Goal: Find specific page/section: Find specific page/section

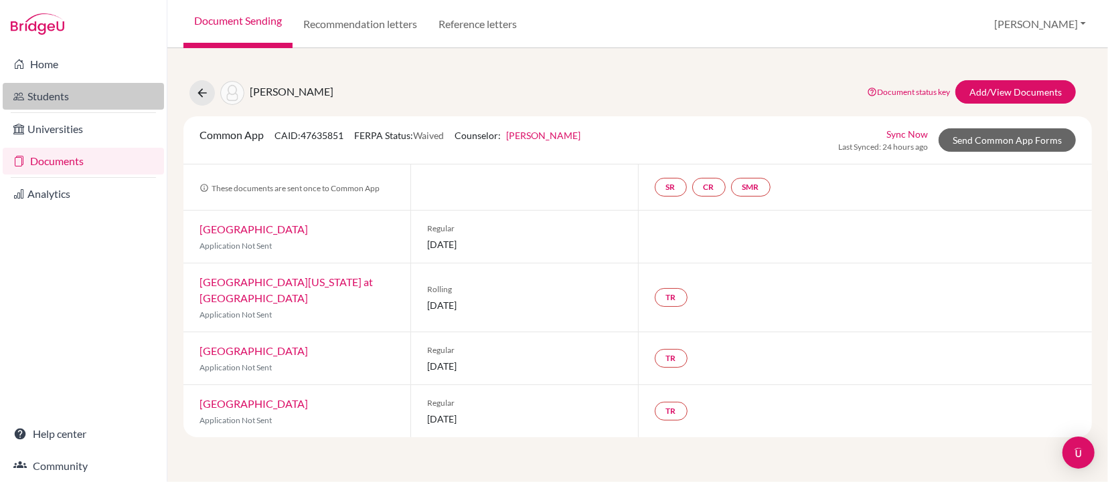
click at [41, 101] on link "Students" at bounding box center [83, 96] width 161 height 27
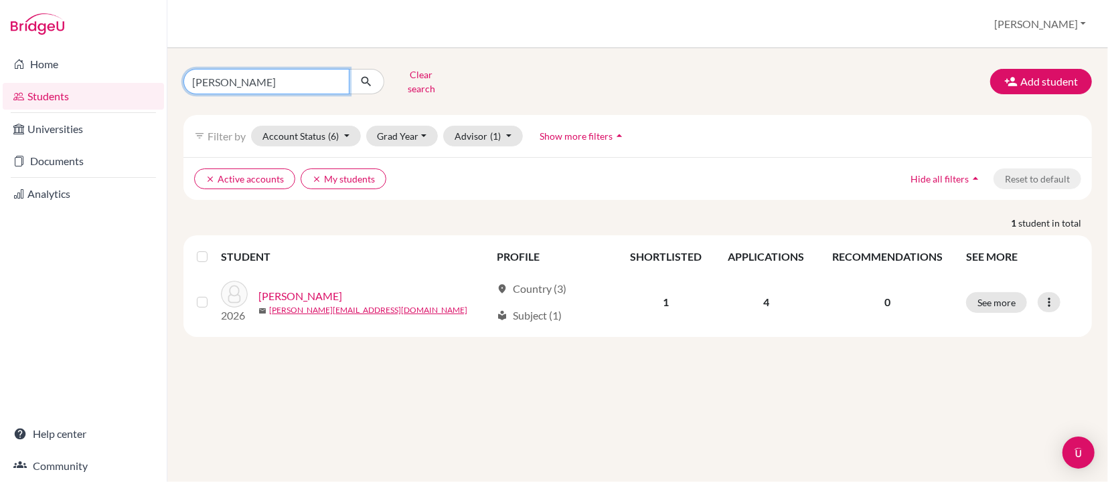
click at [256, 75] on input "Ariana sood" at bounding box center [266, 81] width 166 height 25
type input "A"
type input "JAM Var"
click at [366, 76] on button "submit" at bounding box center [366, 81] width 35 height 25
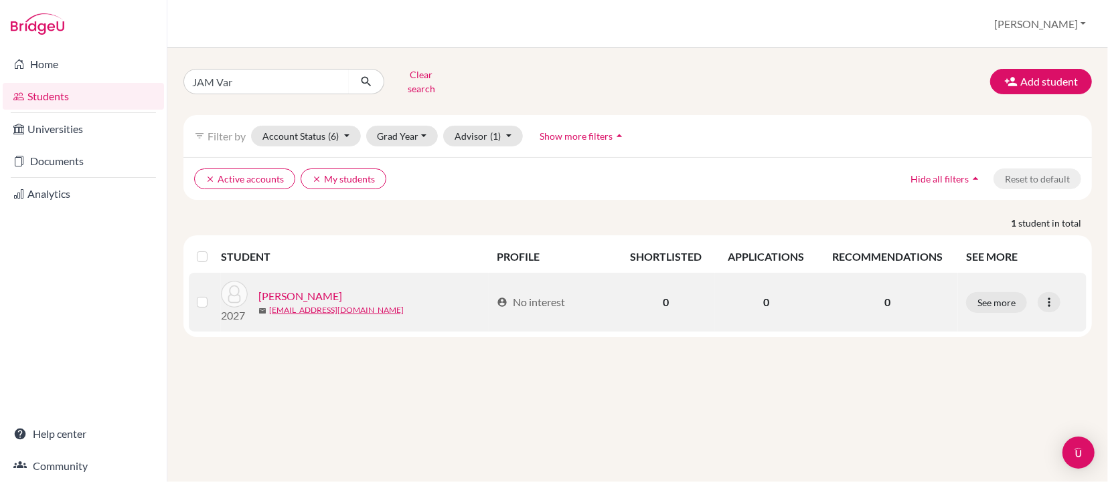
click at [318, 288] on link "JAMNERKAR, Varnika Pushkar" at bounding box center [300, 296] width 84 height 16
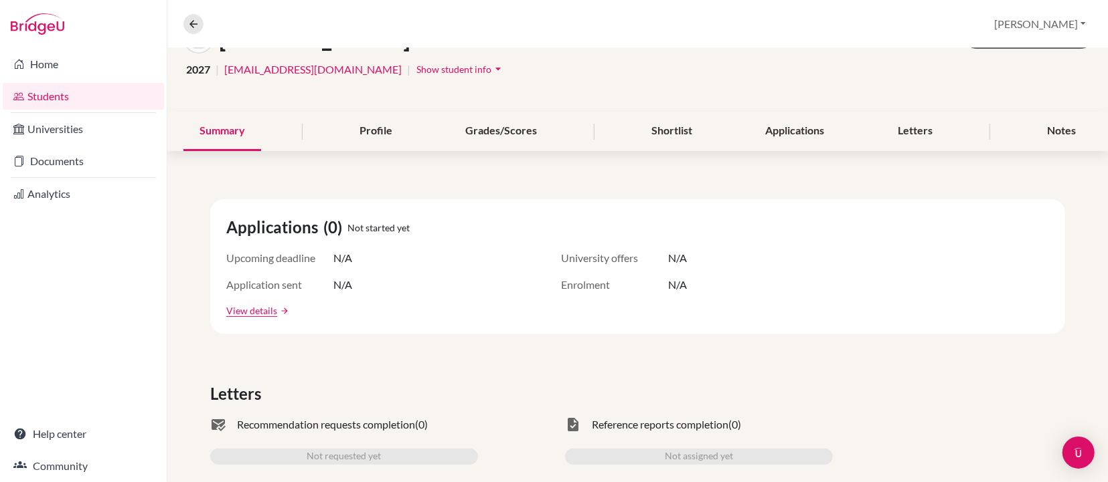
scroll to position [97, 0]
click at [668, 135] on div "Shortlist" at bounding box center [672, 133] width 73 height 39
